Goal: Transaction & Acquisition: Purchase product/service

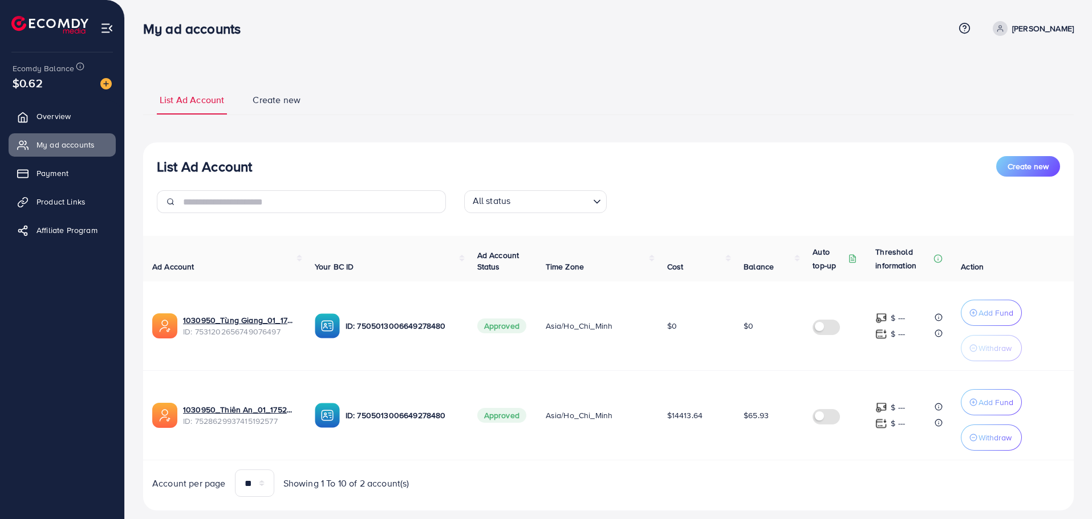
scroll to position [23, 0]
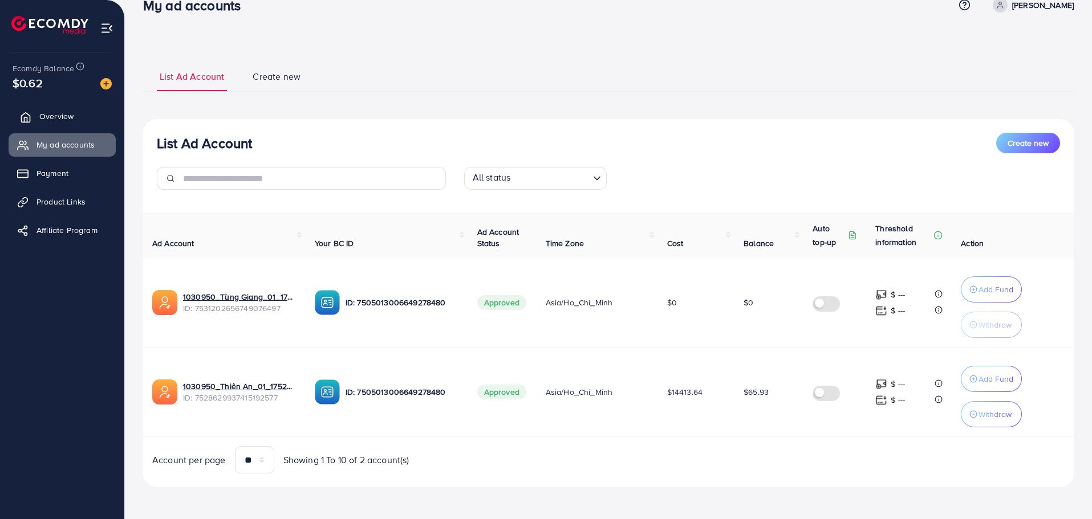
click at [39, 113] on link "Overview" at bounding box center [62, 116] width 107 height 23
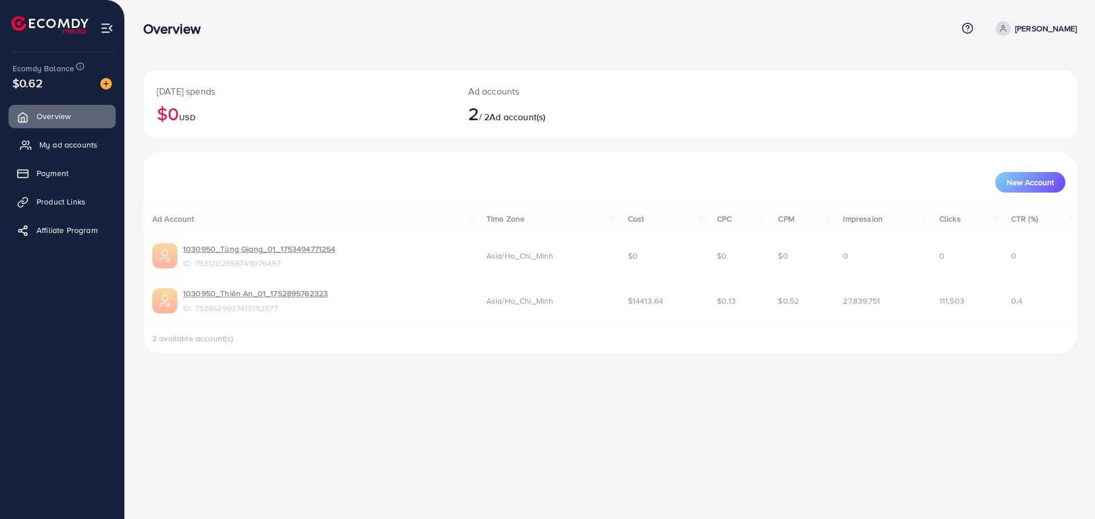
click at [66, 151] on link "My ad accounts" at bounding box center [62, 144] width 107 height 23
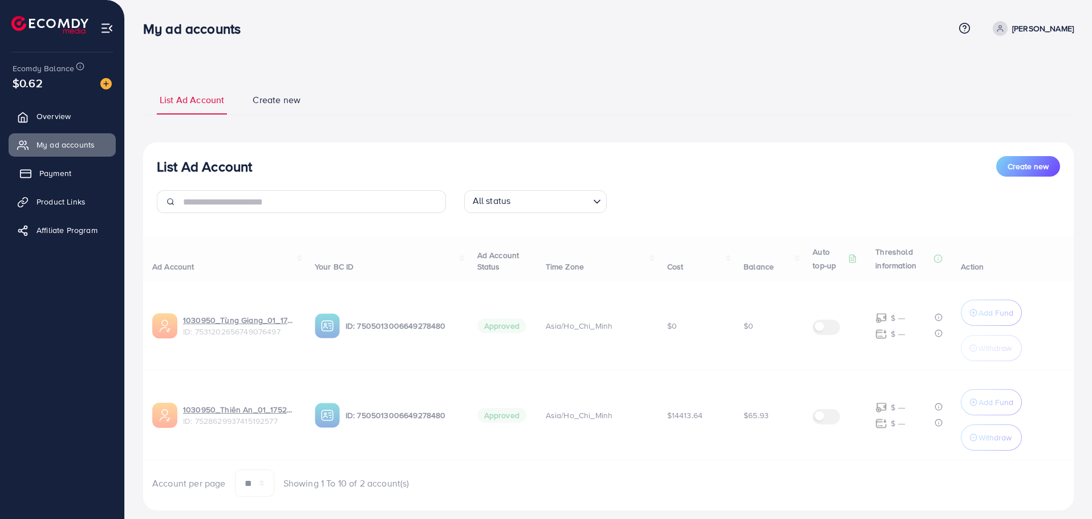
click at [77, 166] on link "Payment" at bounding box center [62, 173] width 107 height 23
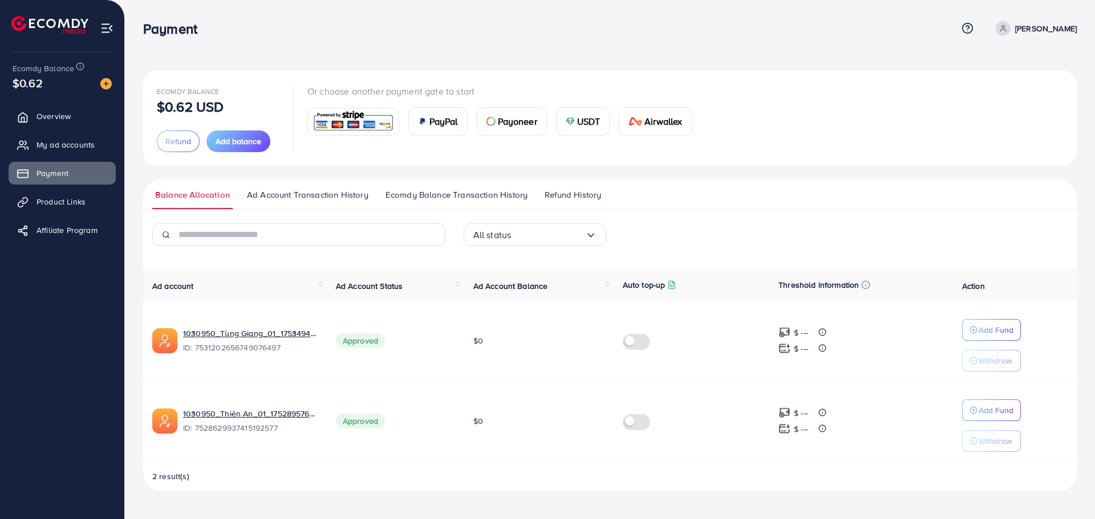
click at [571, 121] on img at bounding box center [570, 121] width 9 height 9
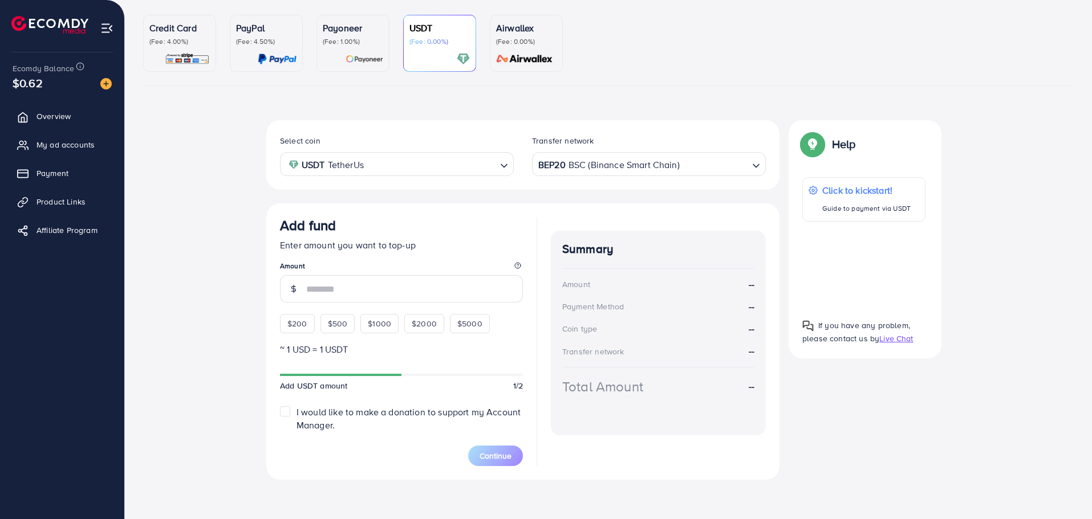
scroll to position [98, 0]
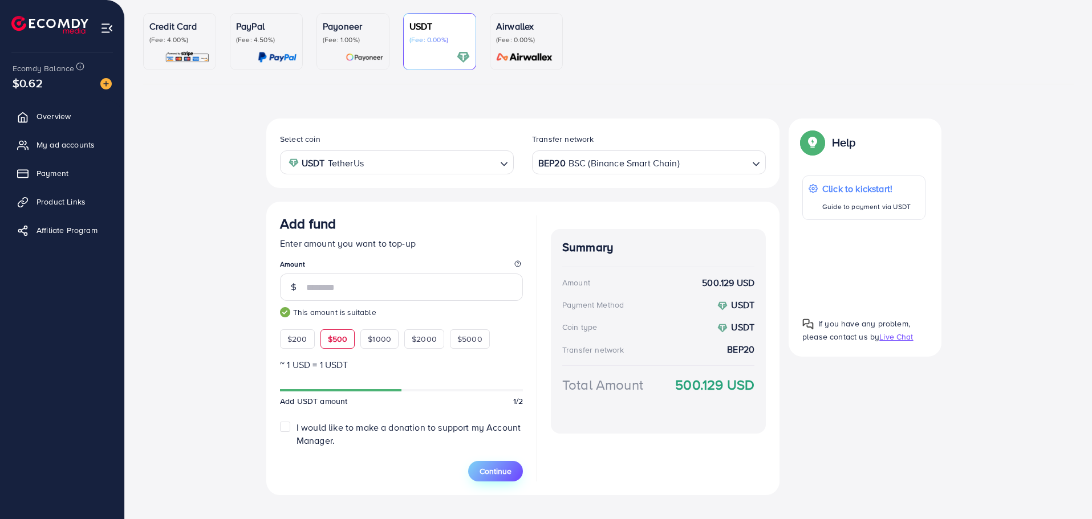
type input "***"
click at [490, 471] on span "Continue" at bounding box center [495, 471] width 32 height 11
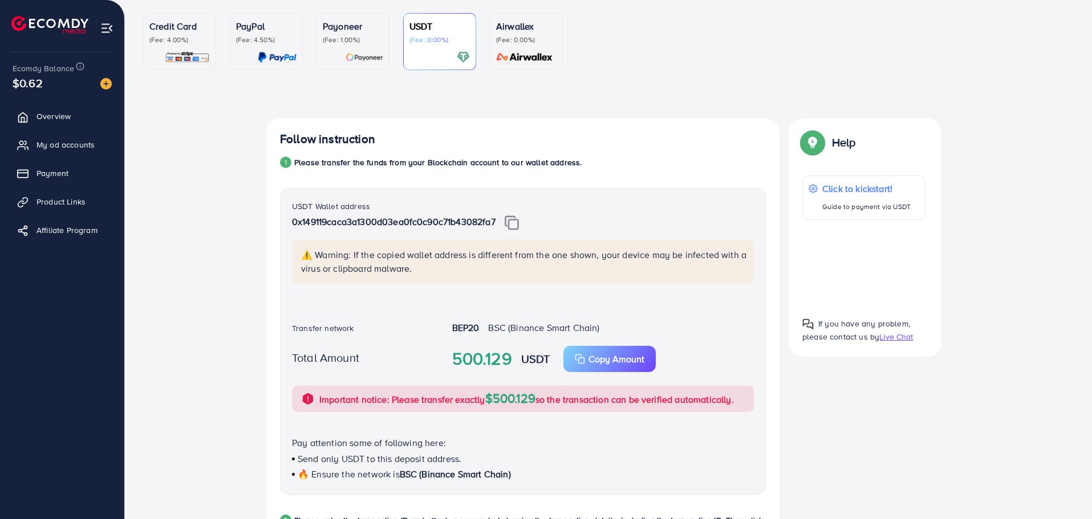
click at [511, 223] on img at bounding box center [512, 223] width 14 height 15
